Goal: Navigation & Orientation: Find specific page/section

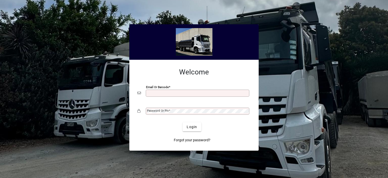
click at [159, 94] on input "Email or Barcode" at bounding box center [198, 93] width 102 height 4
type input "**********"
click at [161, 111] on mat-label "Password or Pin" at bounding box center [158, 111] width 22 height 4
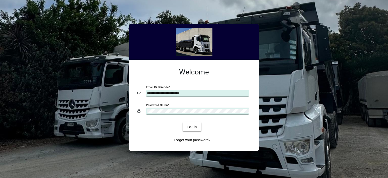
click at [183, 122] on button "Login" at bounding box center [192, 126] width 18 height 9
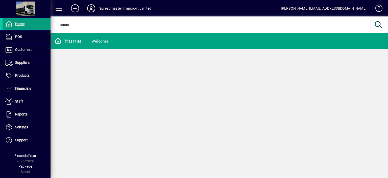
click at [91, 9] on icon at bounding box center [91, 8] width 10 height 8
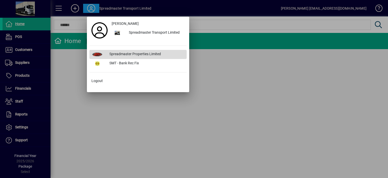
click at [127, 55] on div "Spreadmaster Properties Limited" at bounding box center [145, 54] width 81 height 9
